Goal: Information Seeking & Learning: Learn about a topic

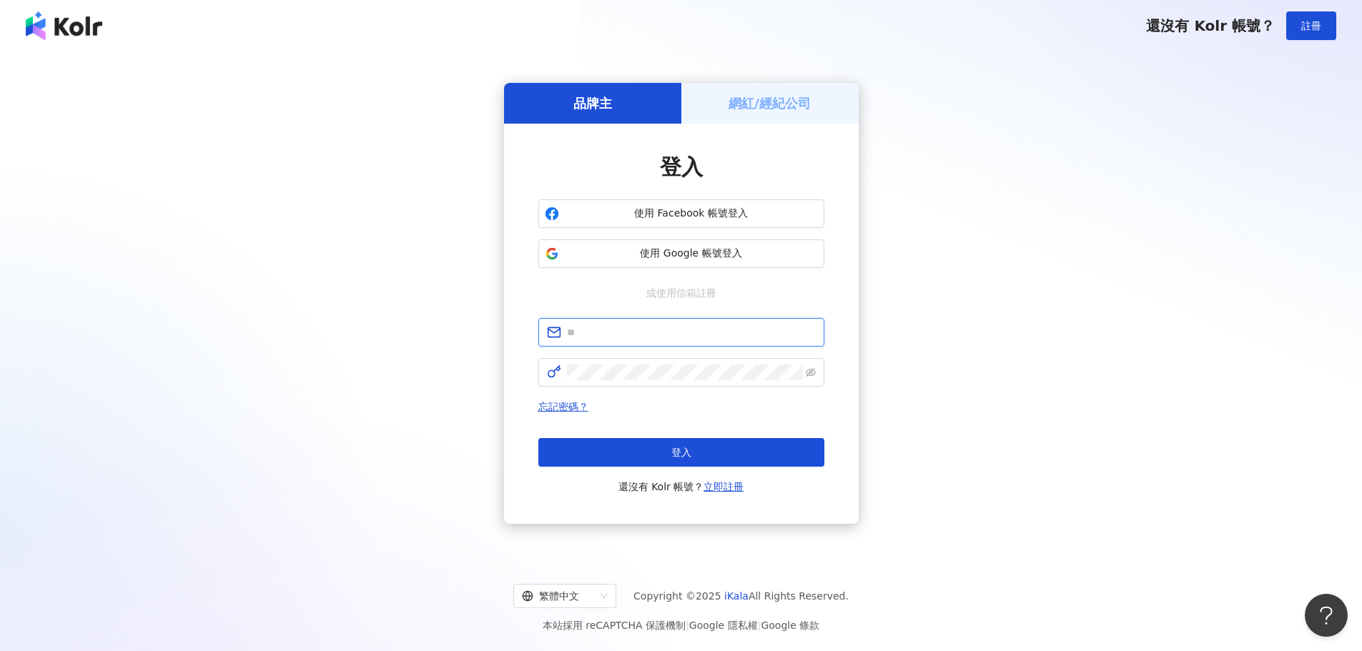
type input "**********"
click at [674, 470] on div "登入 還沒有 Kolr 帳號？ 立即註冊" at bounding box center [681, 466] width 286 height 57
click at [681, 463] on button "登入" at bounding box center [681, 452] width 286 height 29
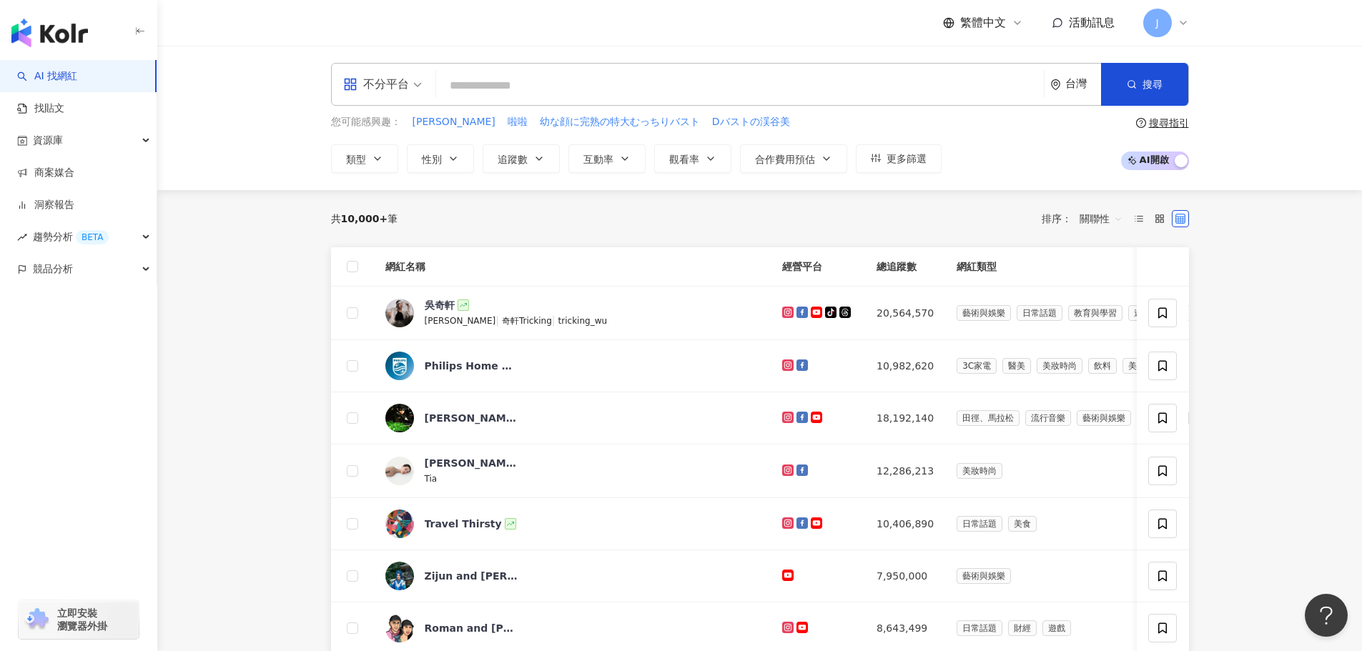
click at [1080, 88] on div "台灣" at bounding box center [1083, 84] width 36 height 12
click at [1041, 222] on div "日本" at bounding box center [1022, 214] width 140 height 26
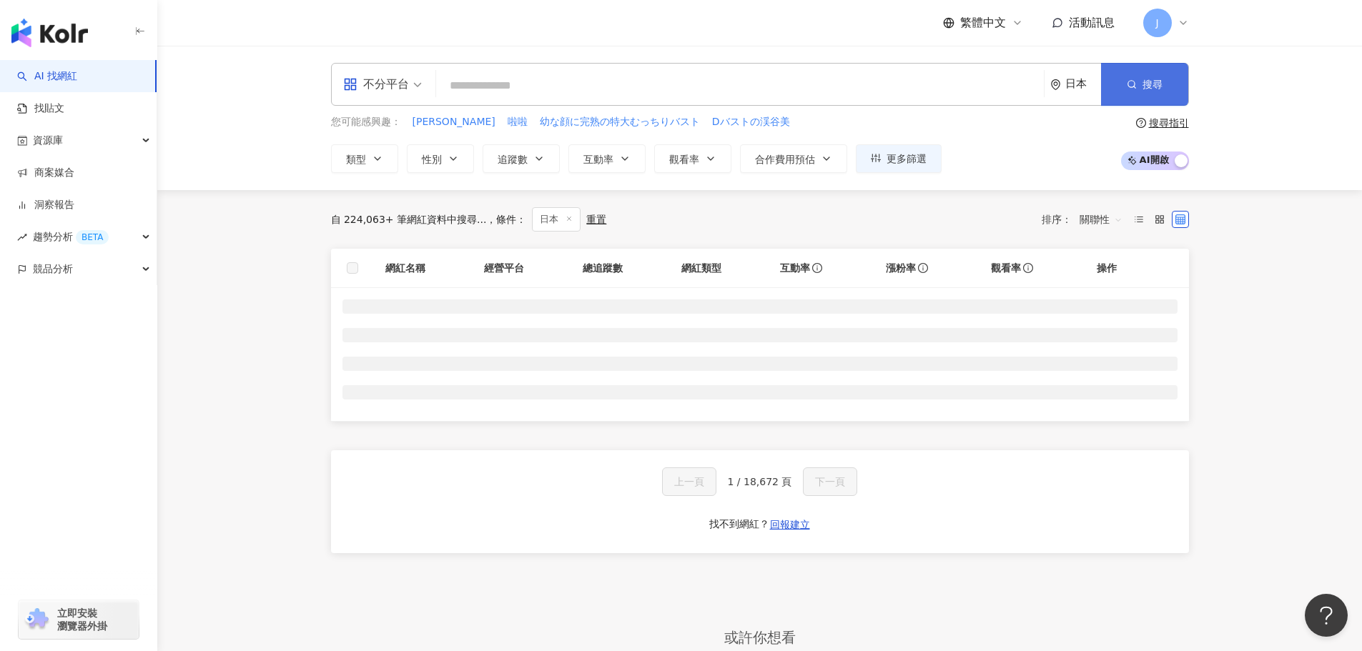
click at [1127, 90] on span "button" at bounding box center [1132, 84] width 10 height 11
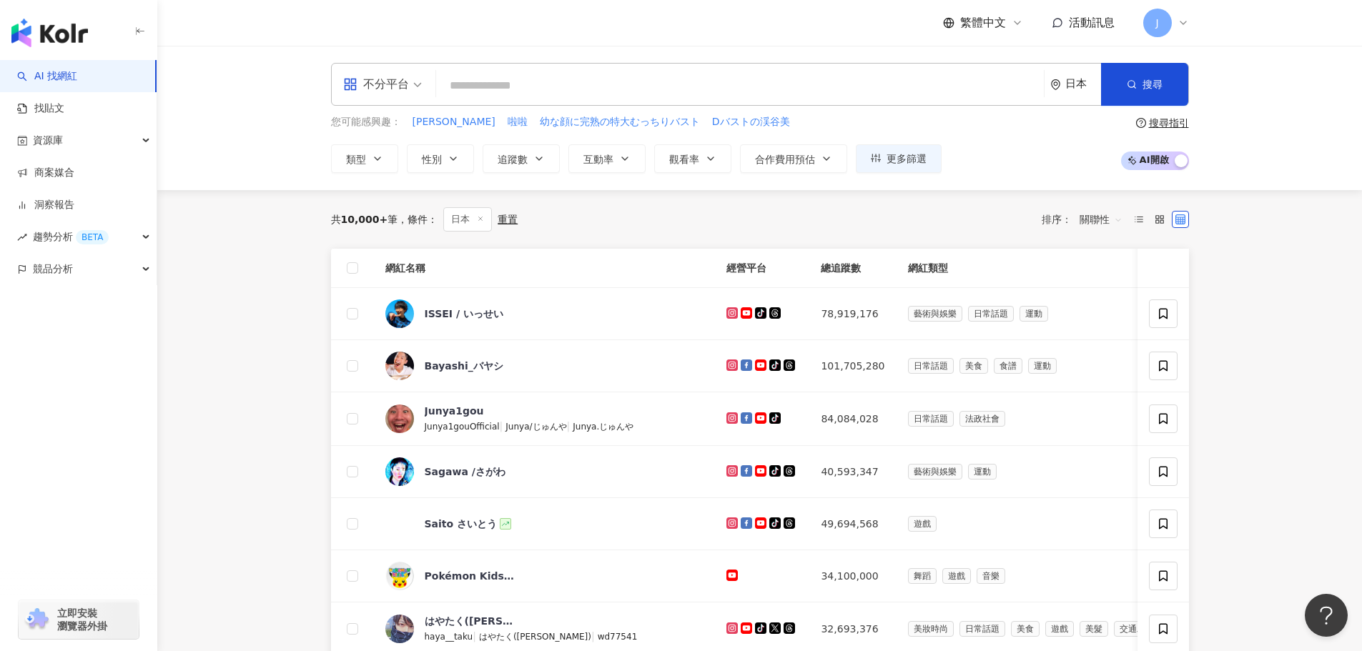
click at [1069, 93] on div "日本" at bounding box center [1075, 84] width 51 height 41
click at [1021, 258] on div "馬來西亞" at bounding box center [1022, 265] width 140 height 26
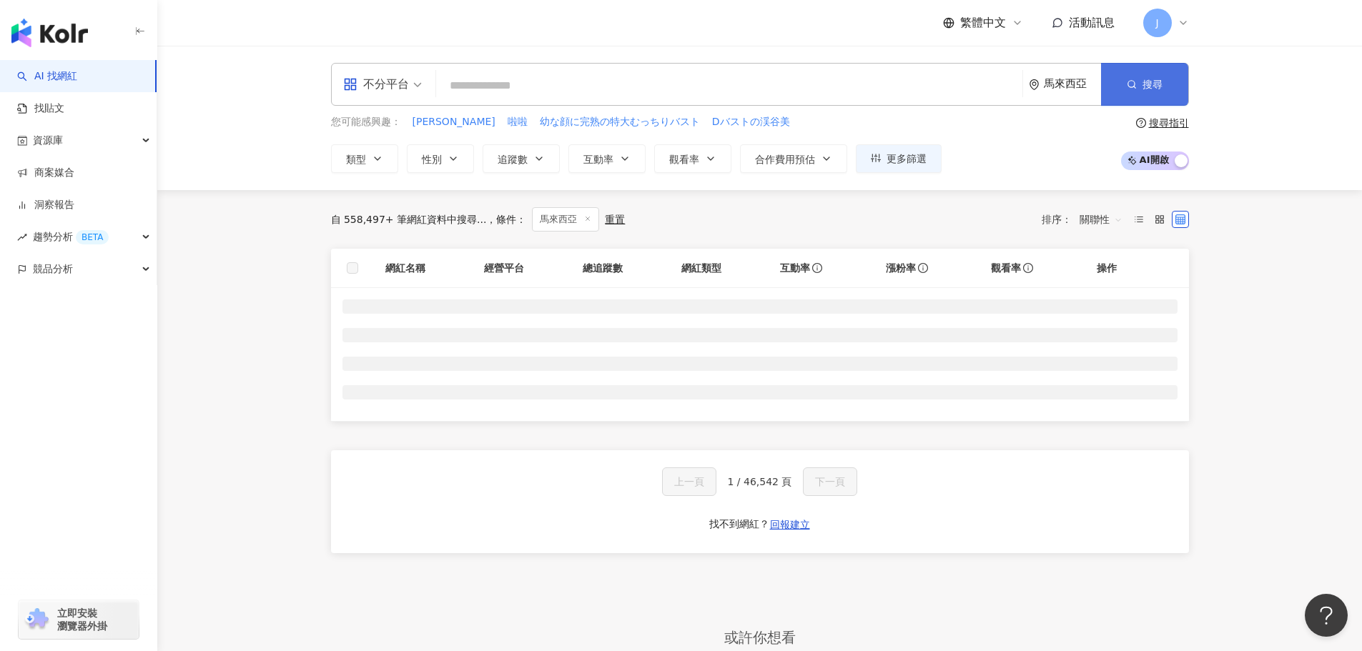
click at [1148, 99] on button "搜尋" at bounding box center [1144, 84] width 87 height 43
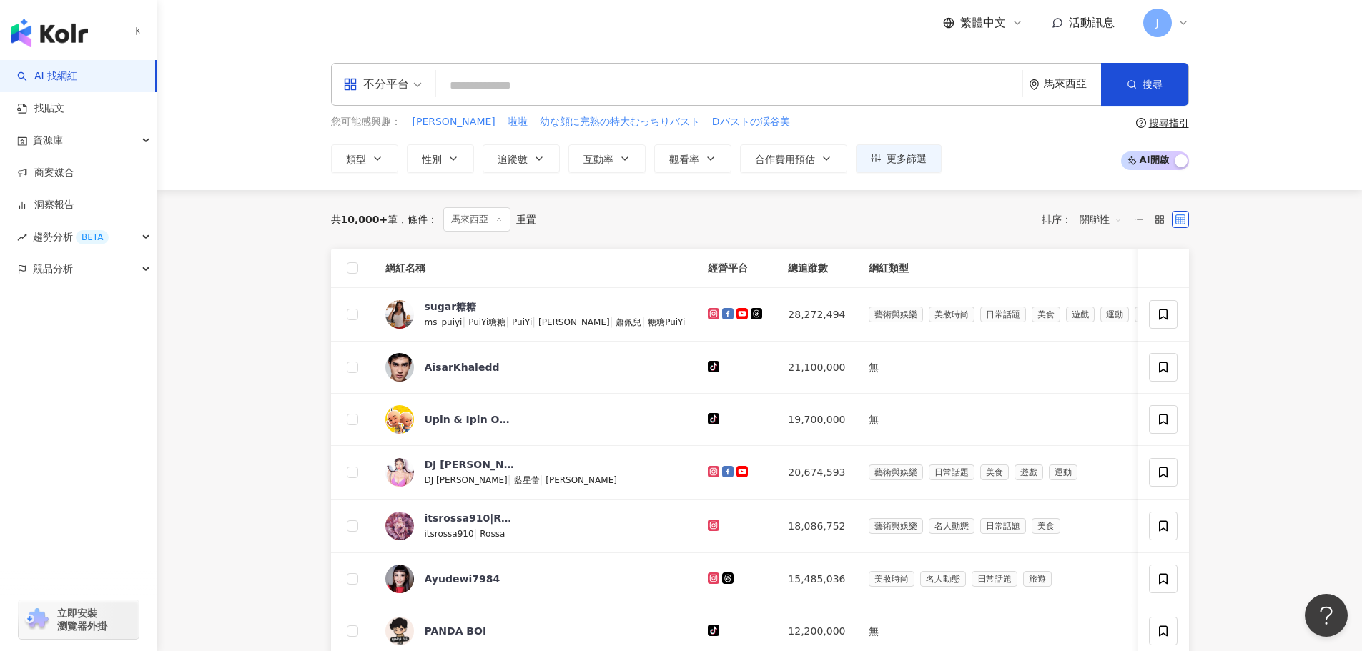
click at [1075, 90] on div "馬來西亞" at bounding box center [1072, 84] width 57 height 12
click at [996, 214] on div "日本" at bounding box center [1022, 214] width 140 height 26
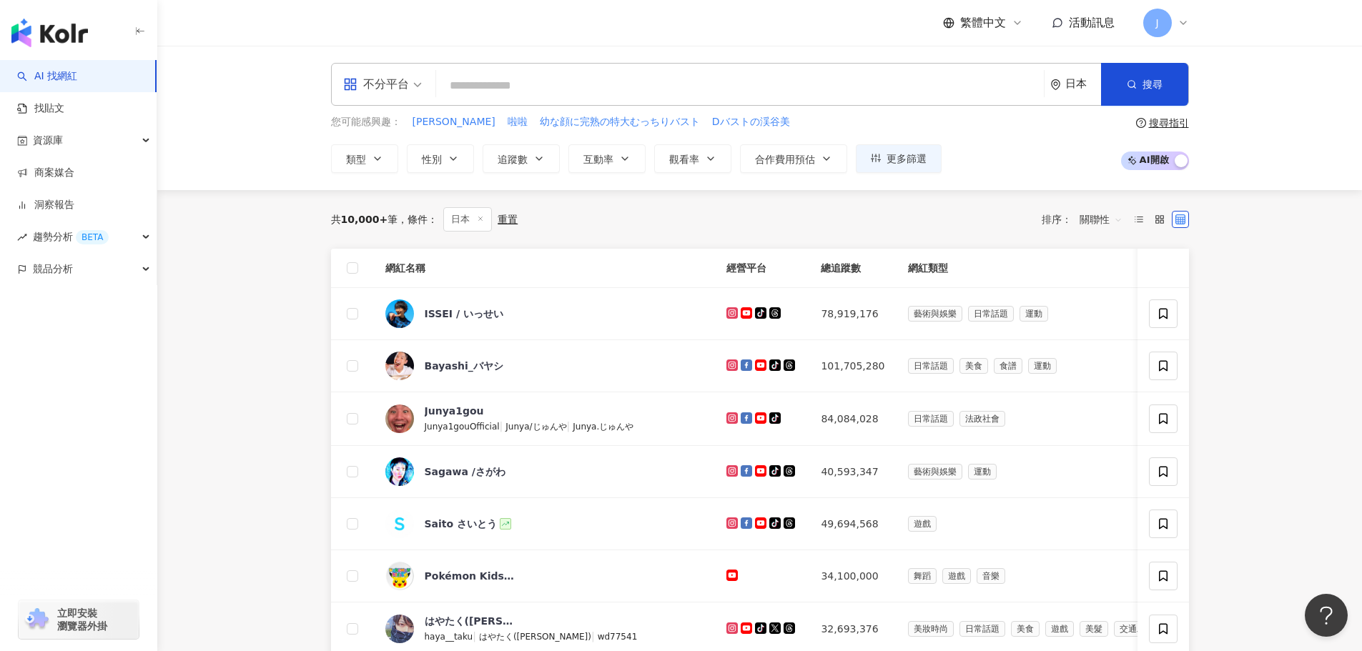
click at [1075, 86] on div "日本" at bounding box center [1083, 84] width 36 height 12
click at [1010, 306] on div "越南" at bounding box center [1022, 317] width 140 height 26
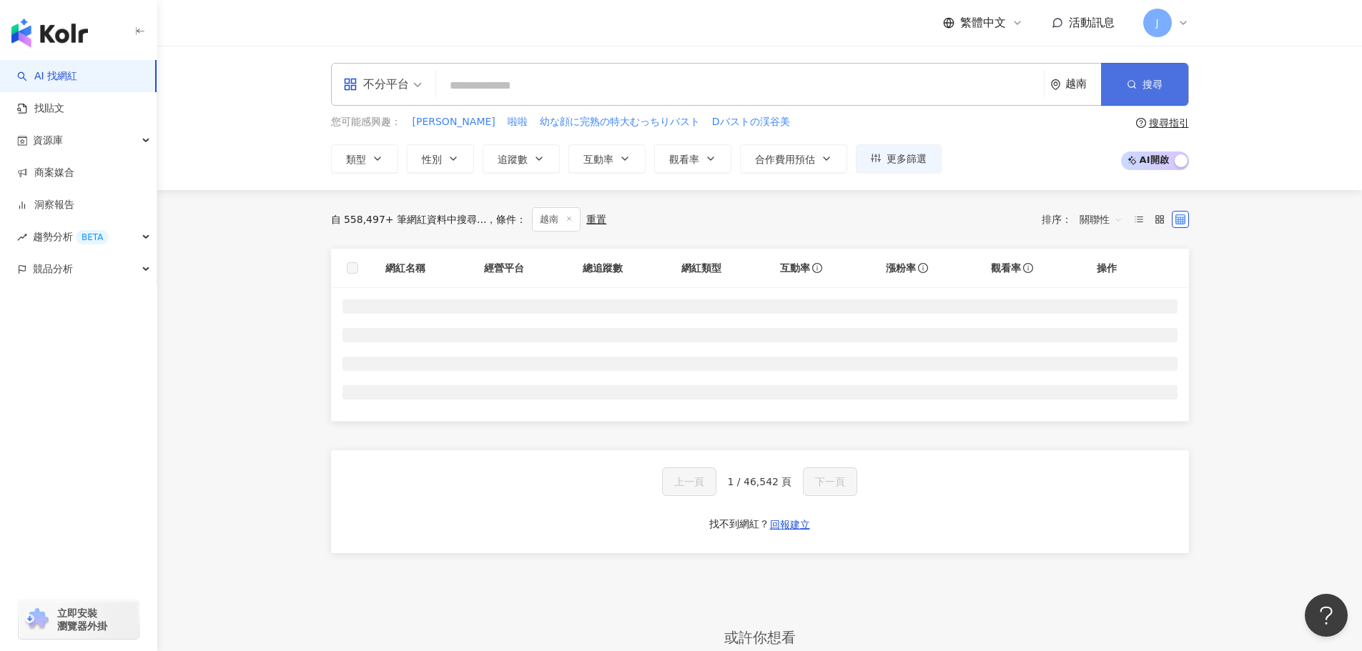
click at [1137, 85] on button "搜尋" at bounding box center [1144, 84] width 87 height 43
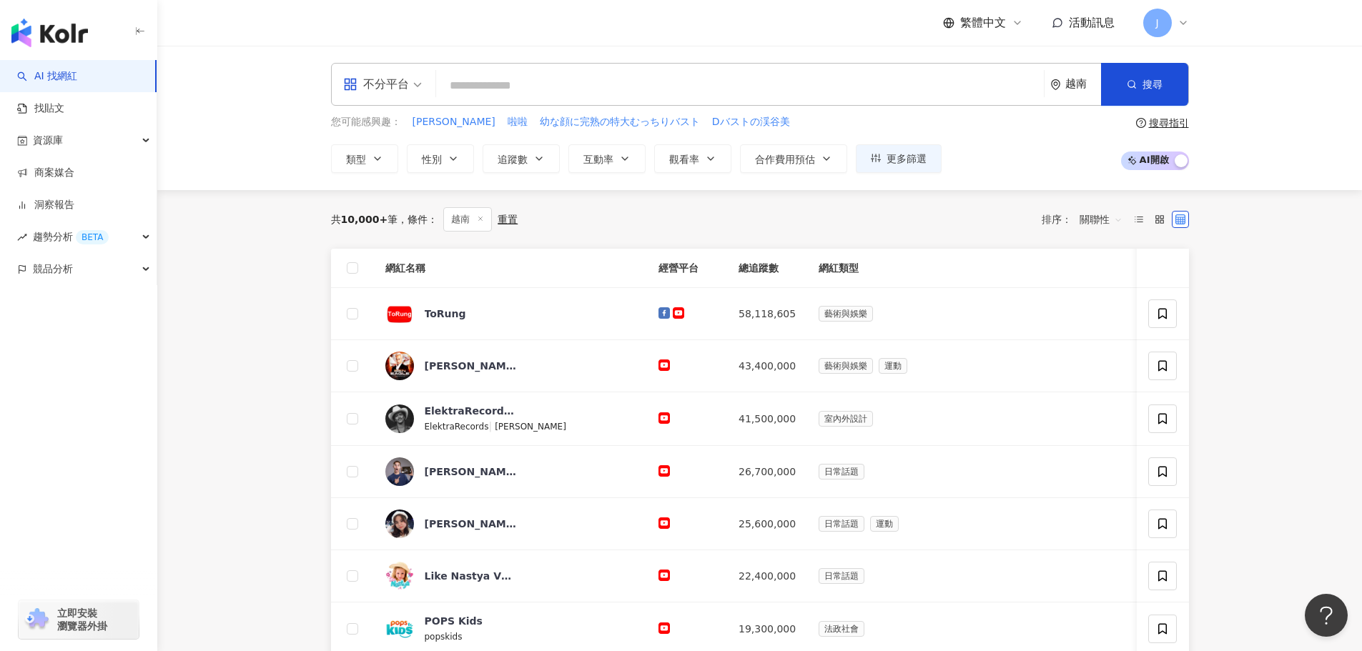
click at [1083, 100] on div "越南" at bounding box center [1075, 84] width 51 height 41
click at [1007, 282] on div "泰國" at bounding box center [1022, 290] width 140 height 26
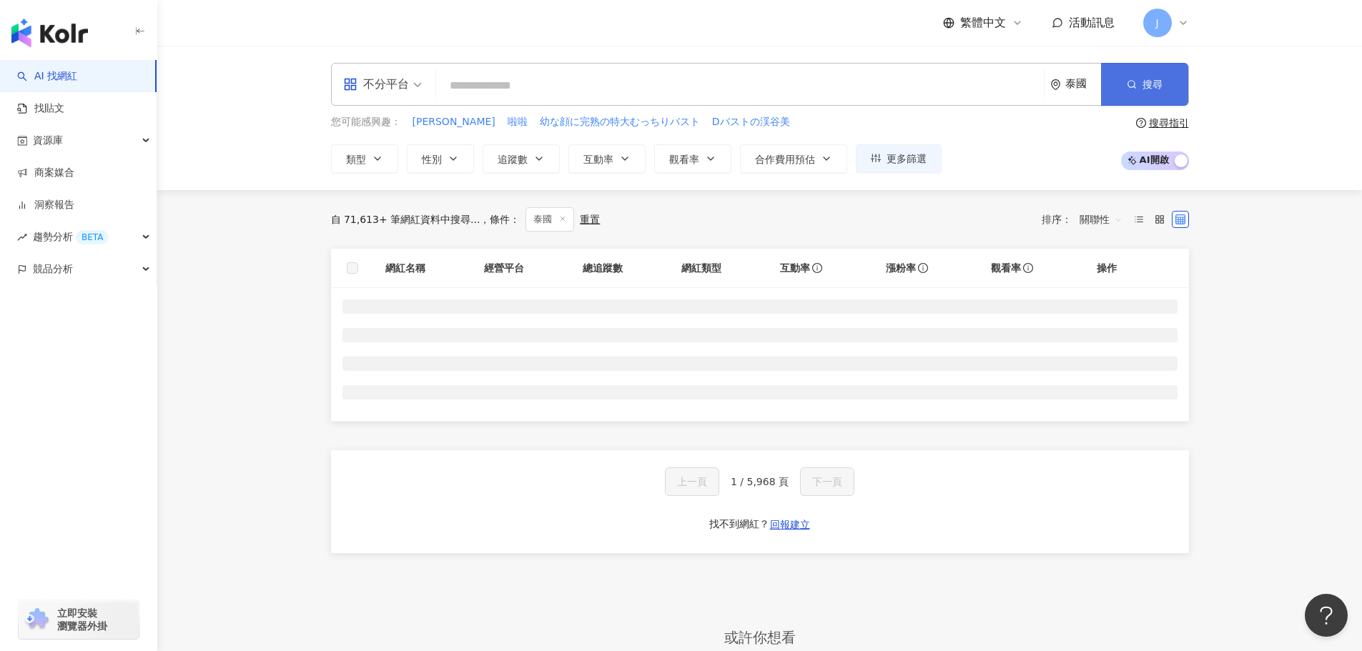
click at [1138, 93] on button "搜尋" at bounding box center [1144, 84] width 87 height 43
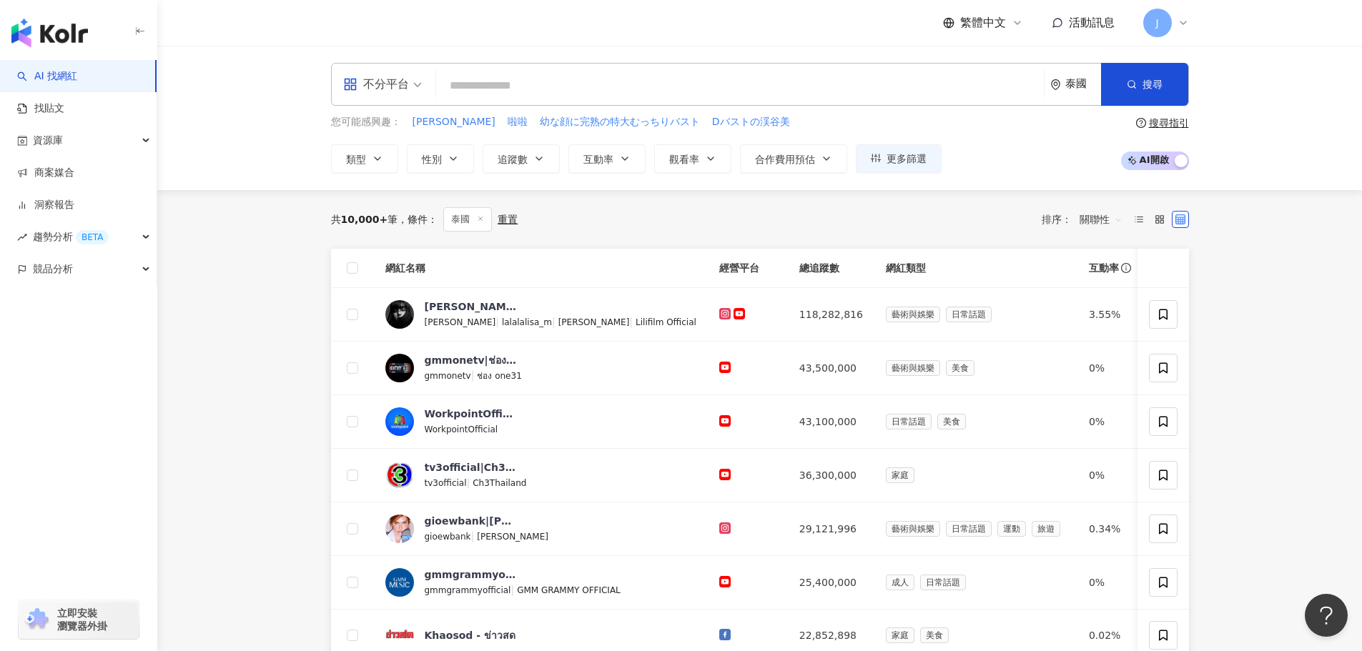
click at [1066, 90] on div "泰國" at bounding box center [1083, 84] width 36 height 12
click at [1041, 199] on div "新加坡" at bounding box center [1022, 200] width 140 height 26
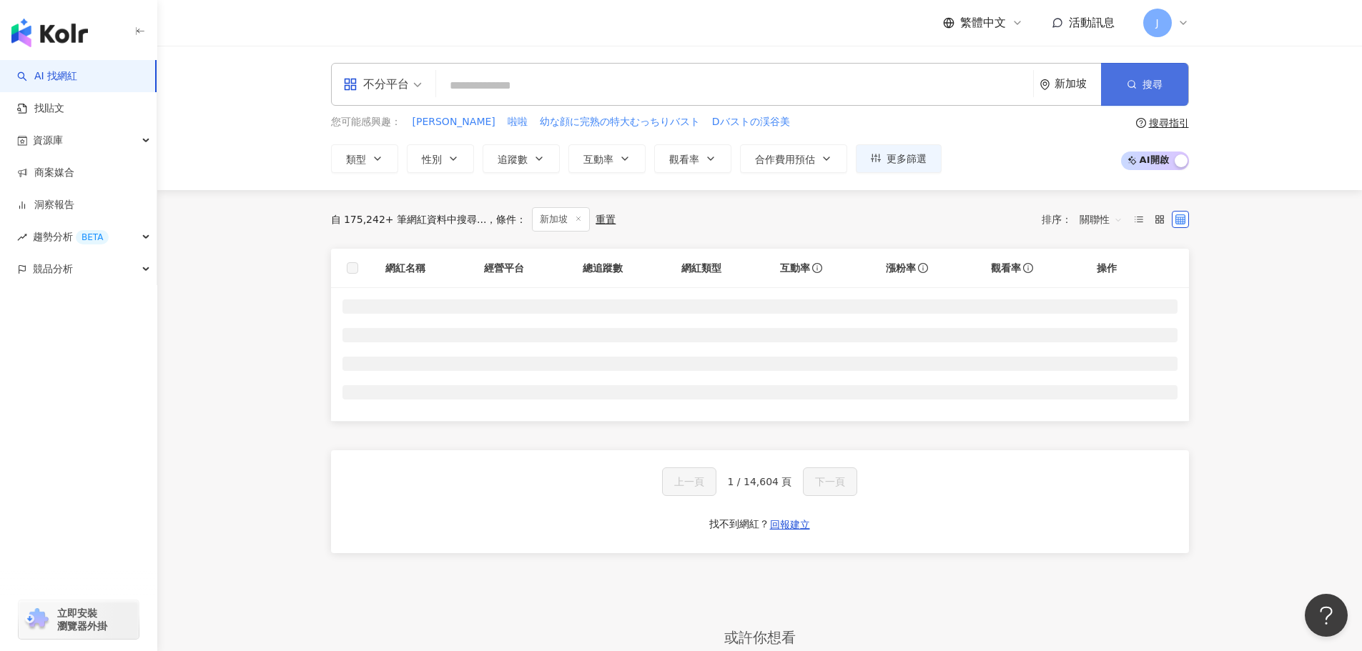
click at [1152, 94] on button "搜尋" at bounding box center [1144, 84] width 87 height 43
